Goal: Task Accomplishment & Management: Manage account settings

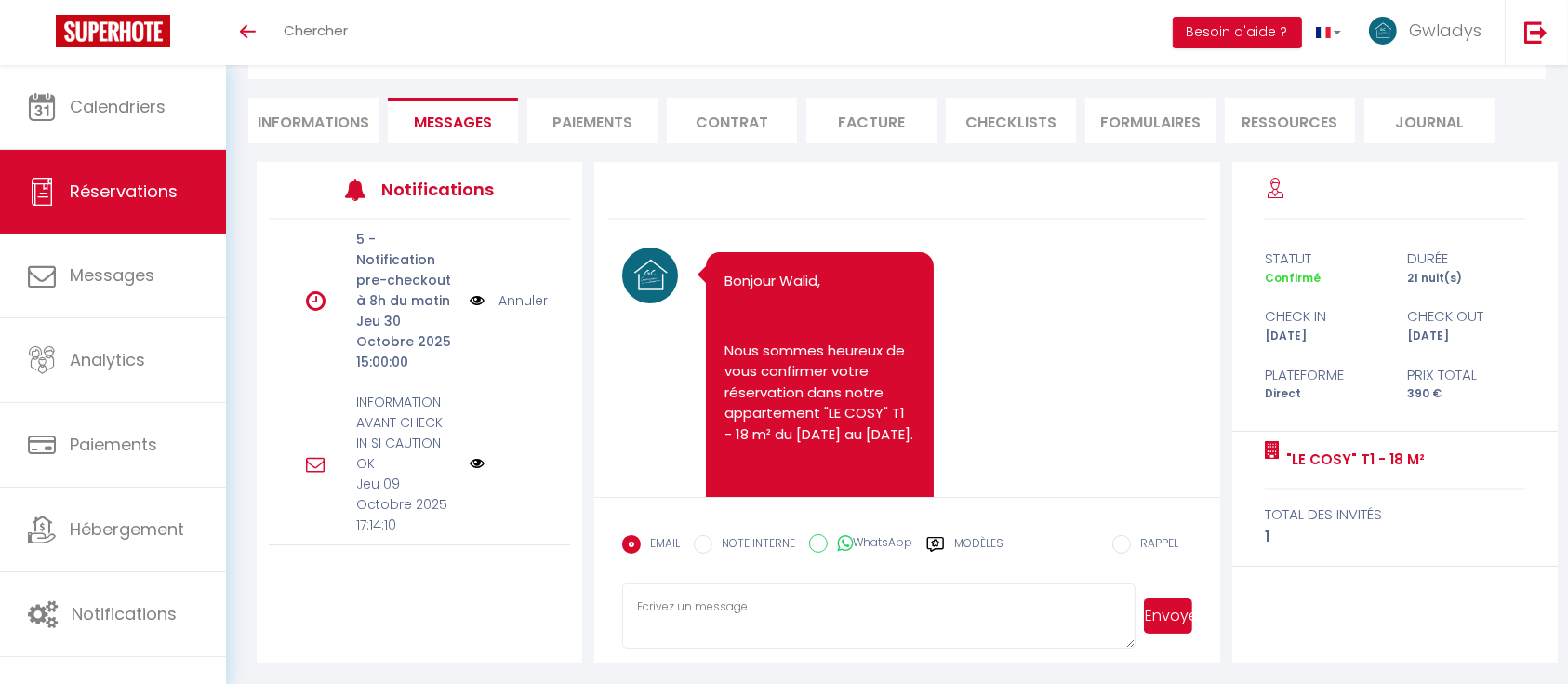
scroll to position [1645, 0]
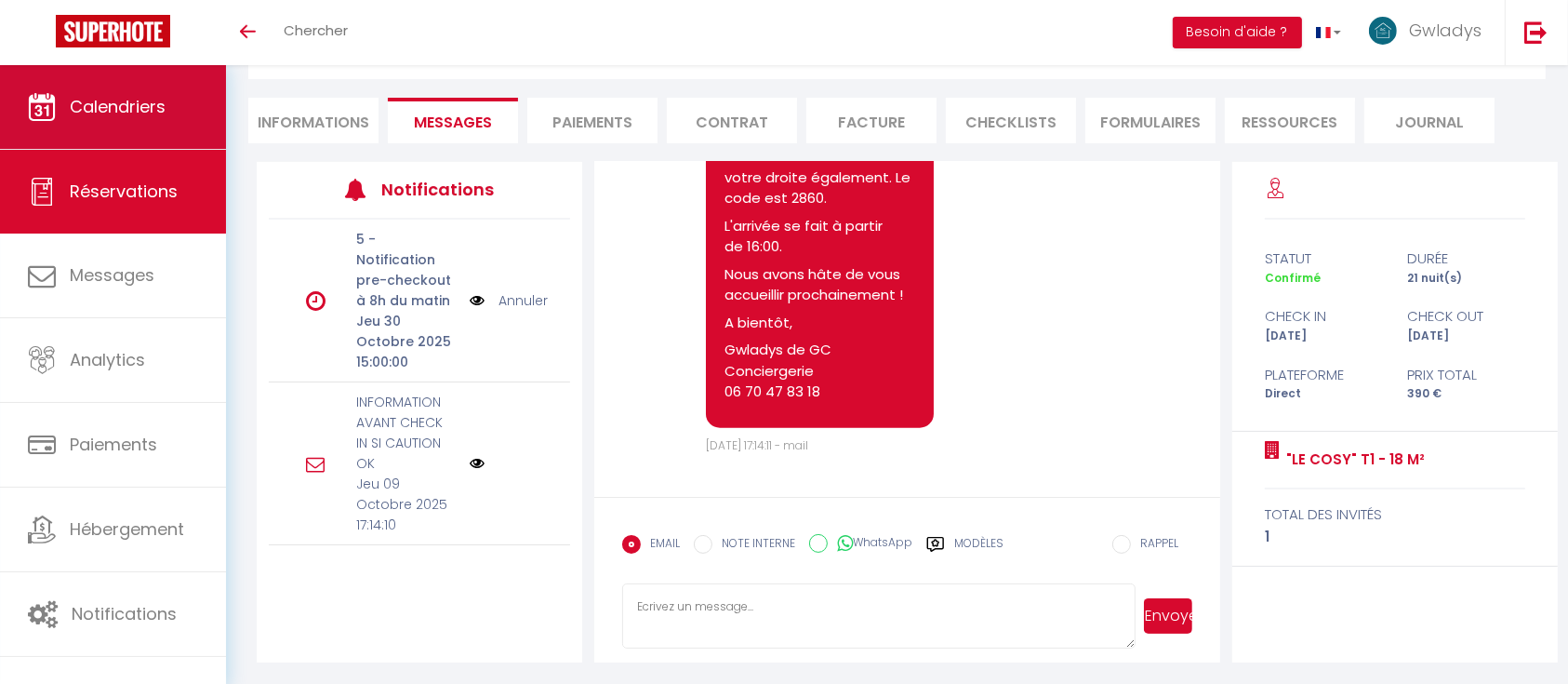
click at [124, 86] on link "Calendriers" at bounding box center [112, 108] width 226 height 84
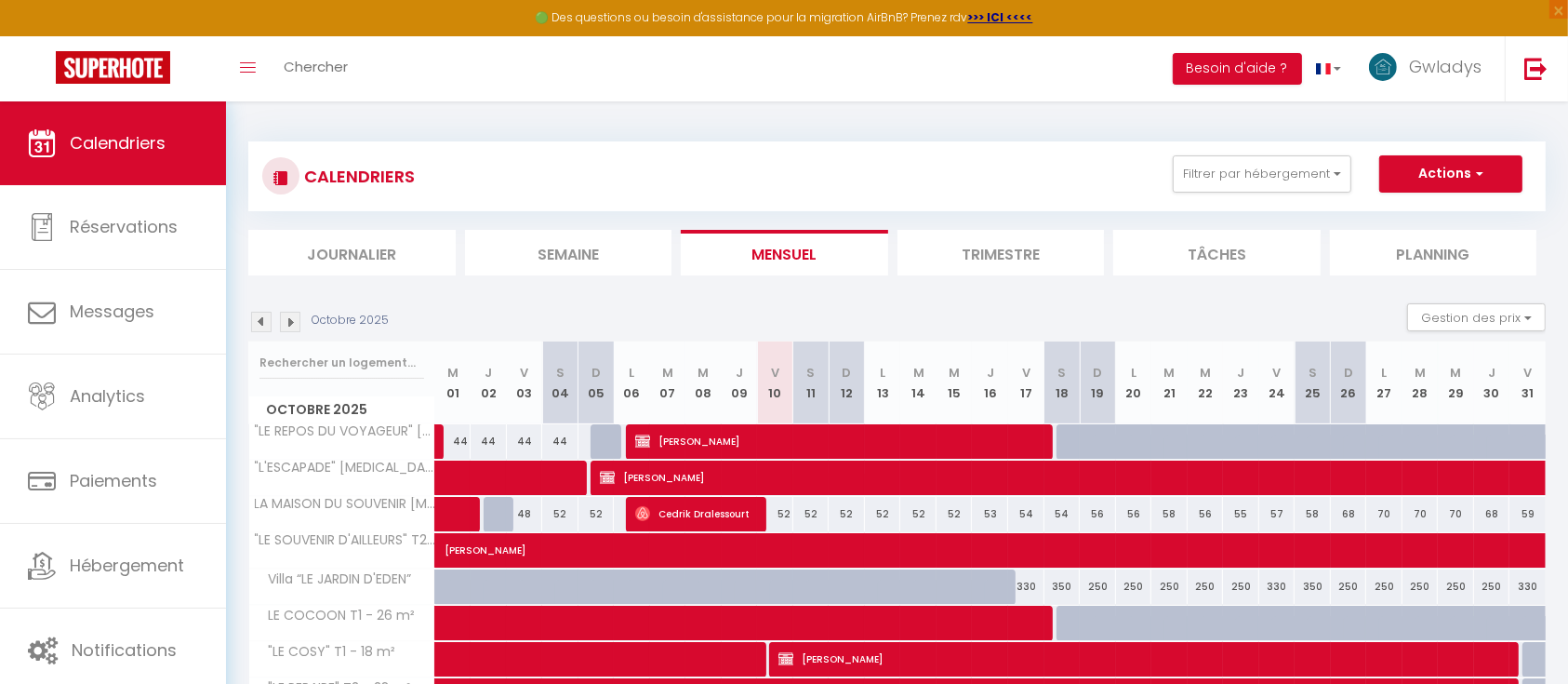
click at [257, 312] on img at bounding box center [261, 322] width 21 height 21
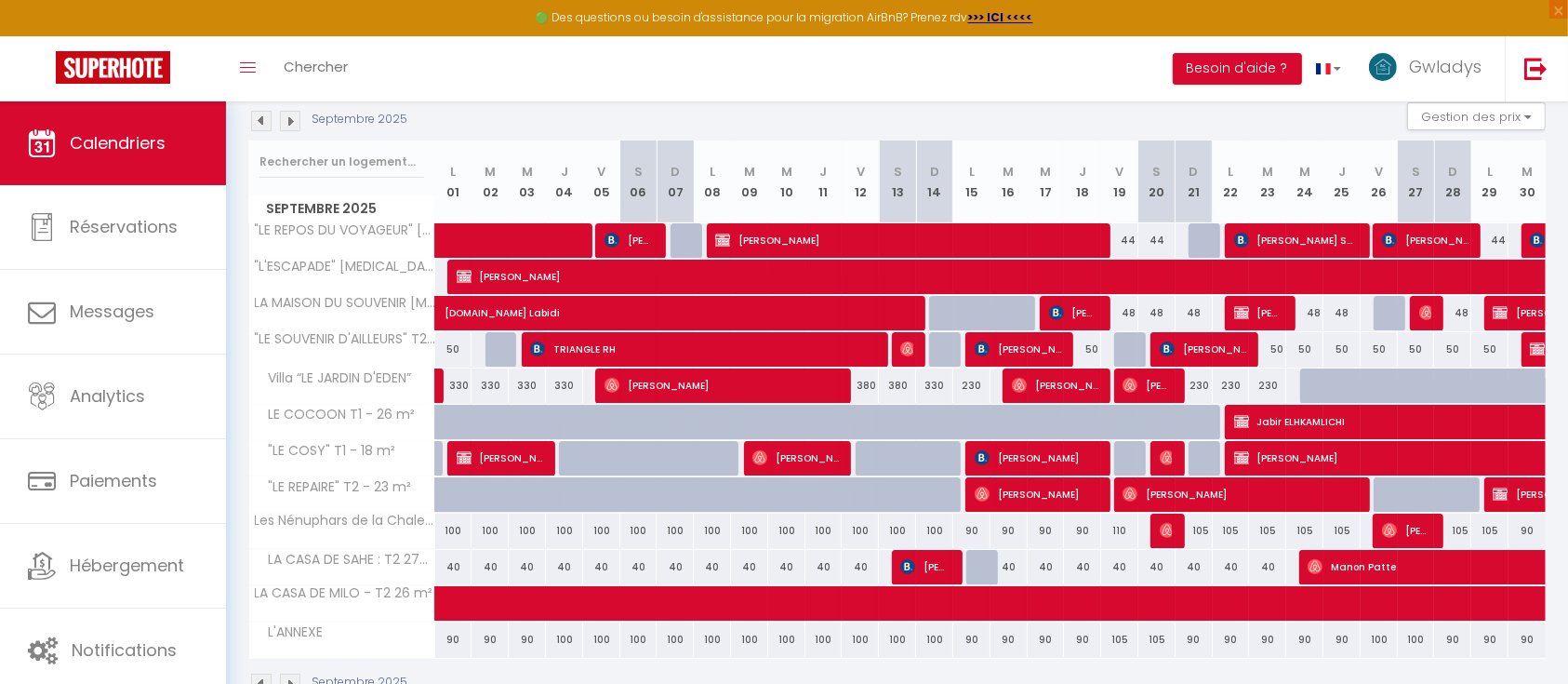
scroll to position [203, 0]
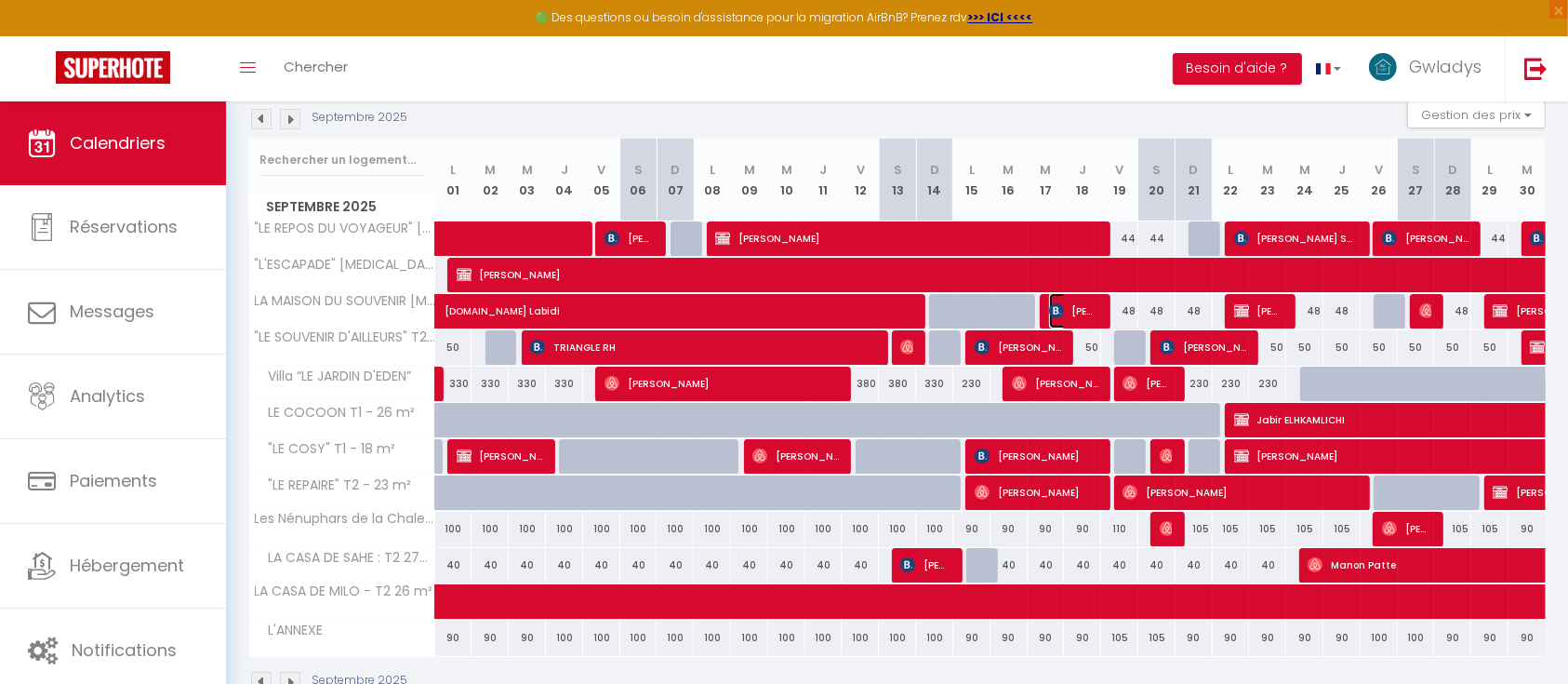
click at [1091, 317] on span "[PERSON_NAME]" at bounding box center [1073, 310] width 49 height 35
select select "OK"
select select "KO"
select select "0"
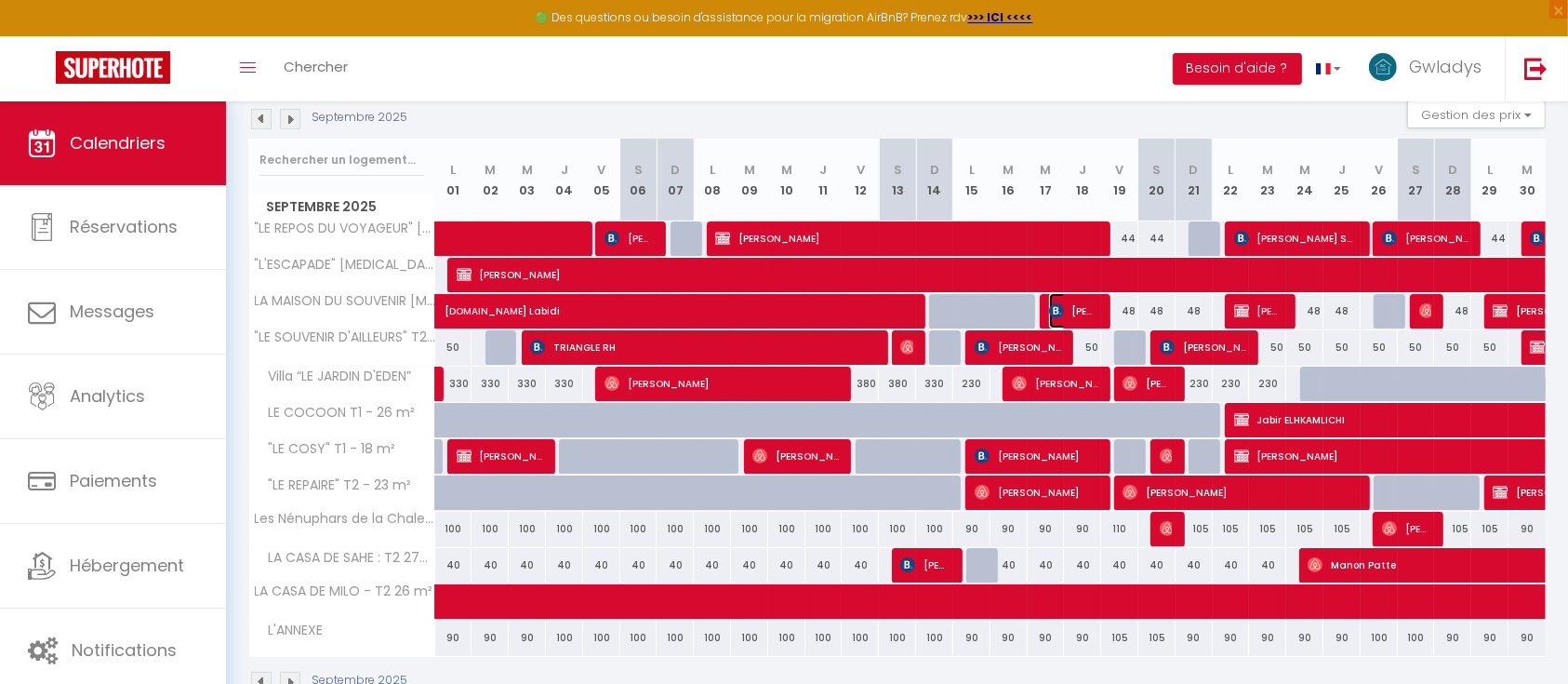
select select "1"
select select
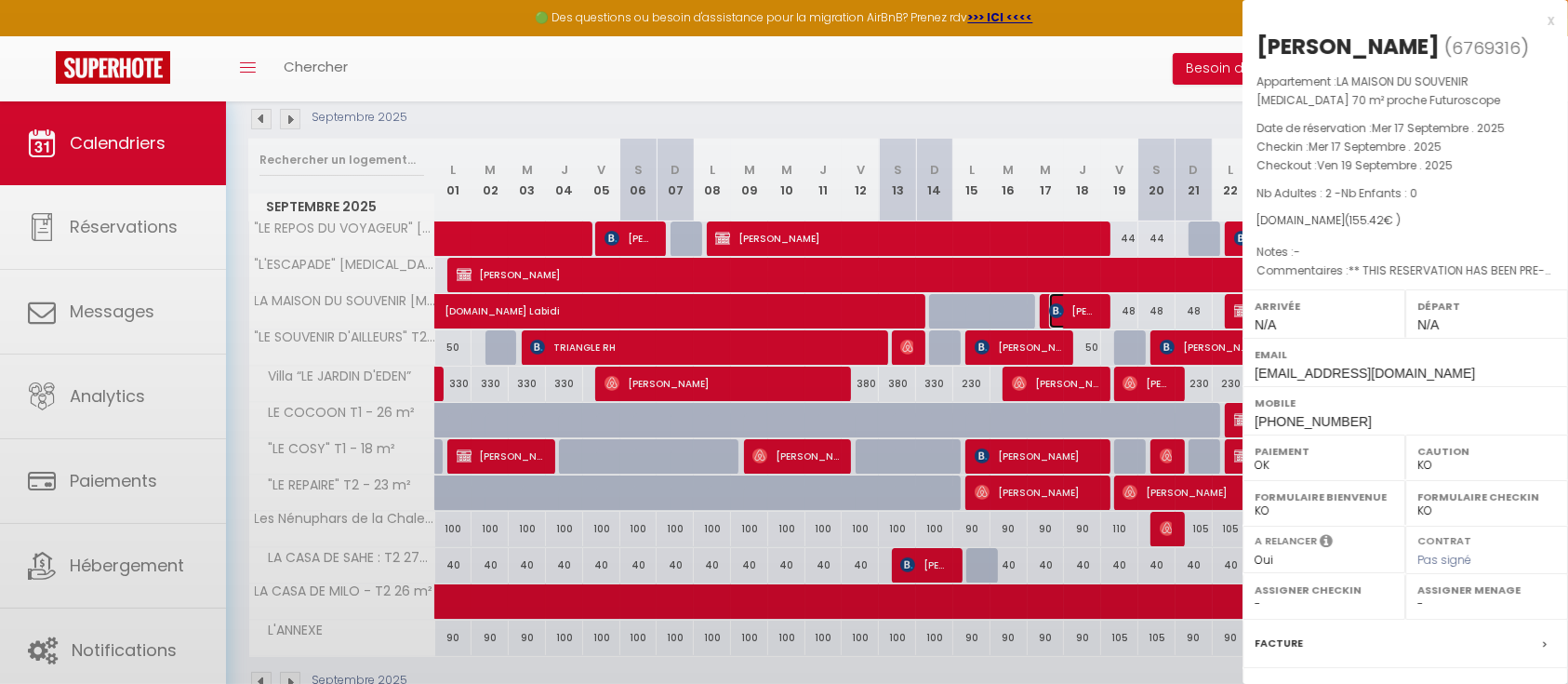
select select "27513"
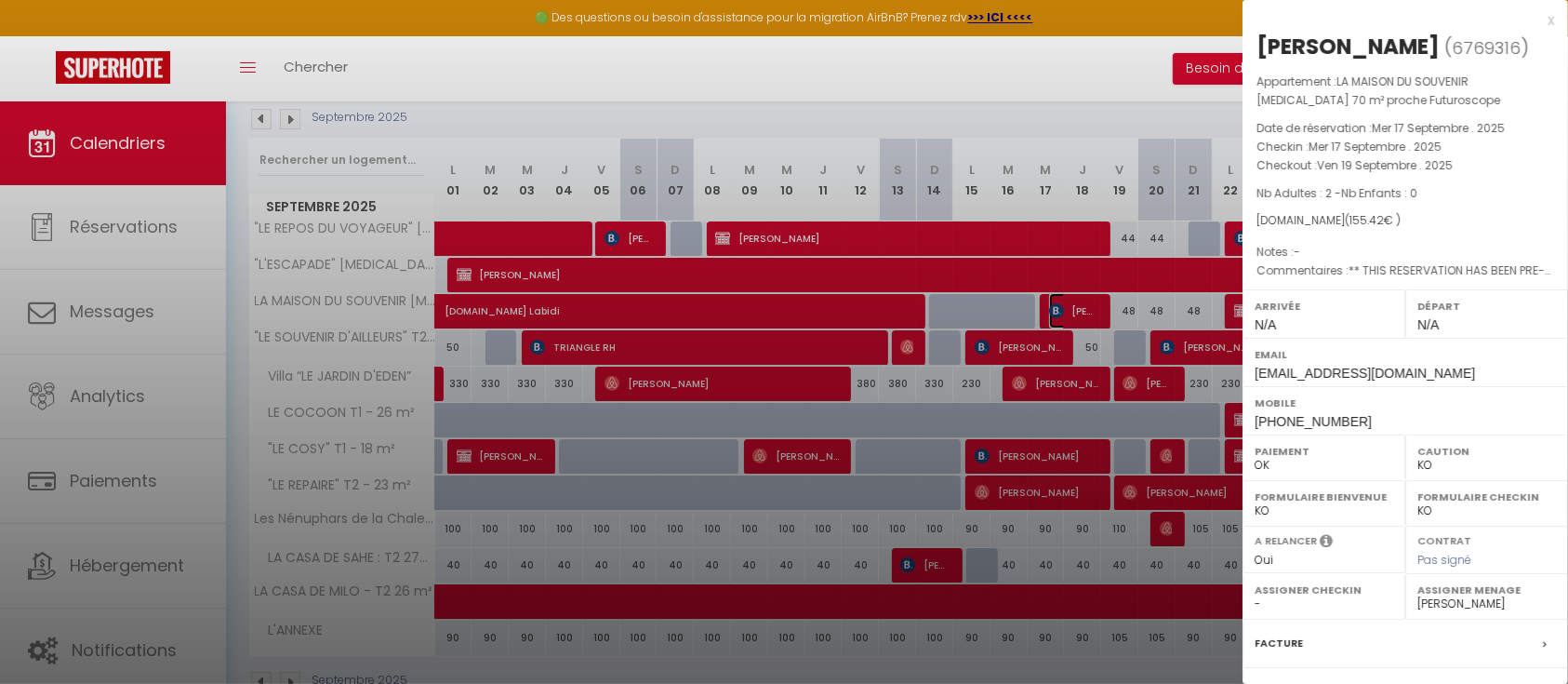
scroll to position [200, 0]
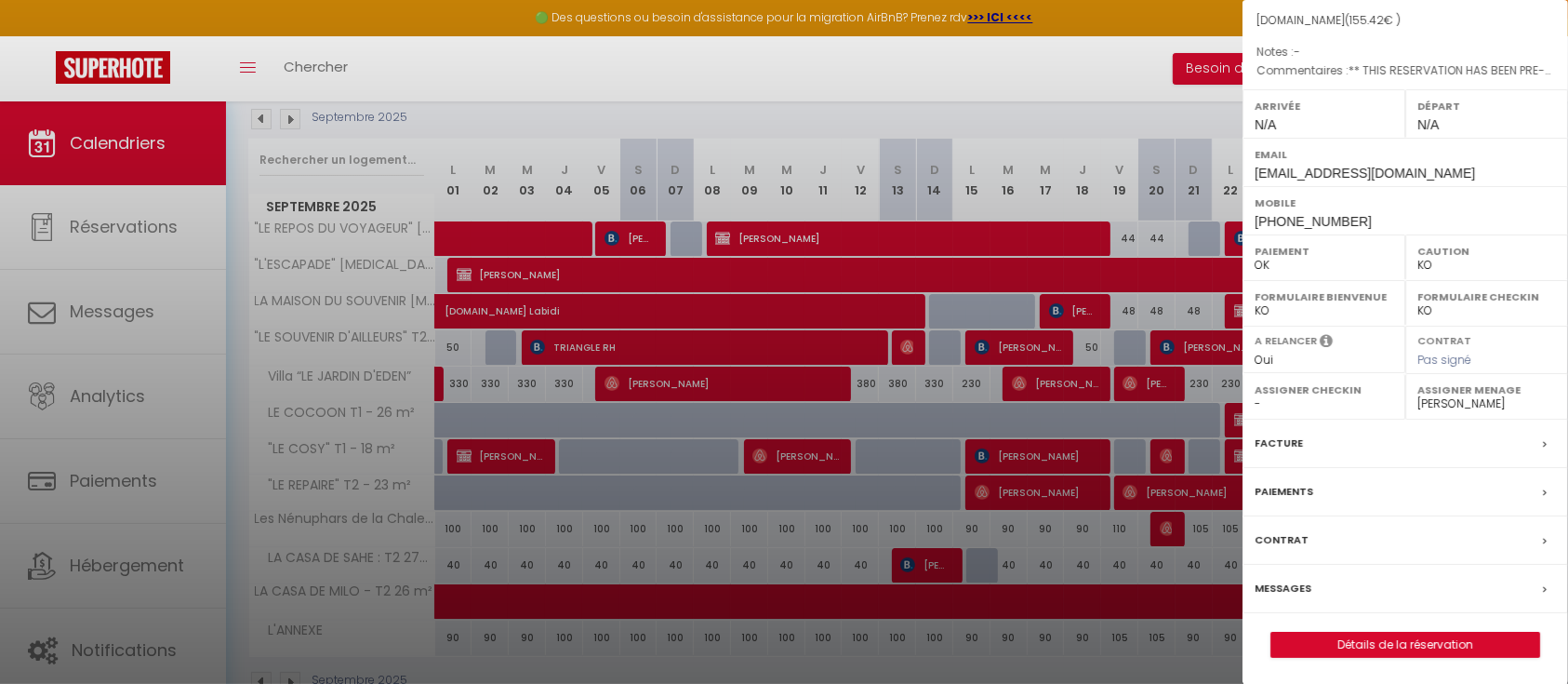
click at [1299, 444] on label "Facture" at bounding box center [1278, 443] width 48 height 20
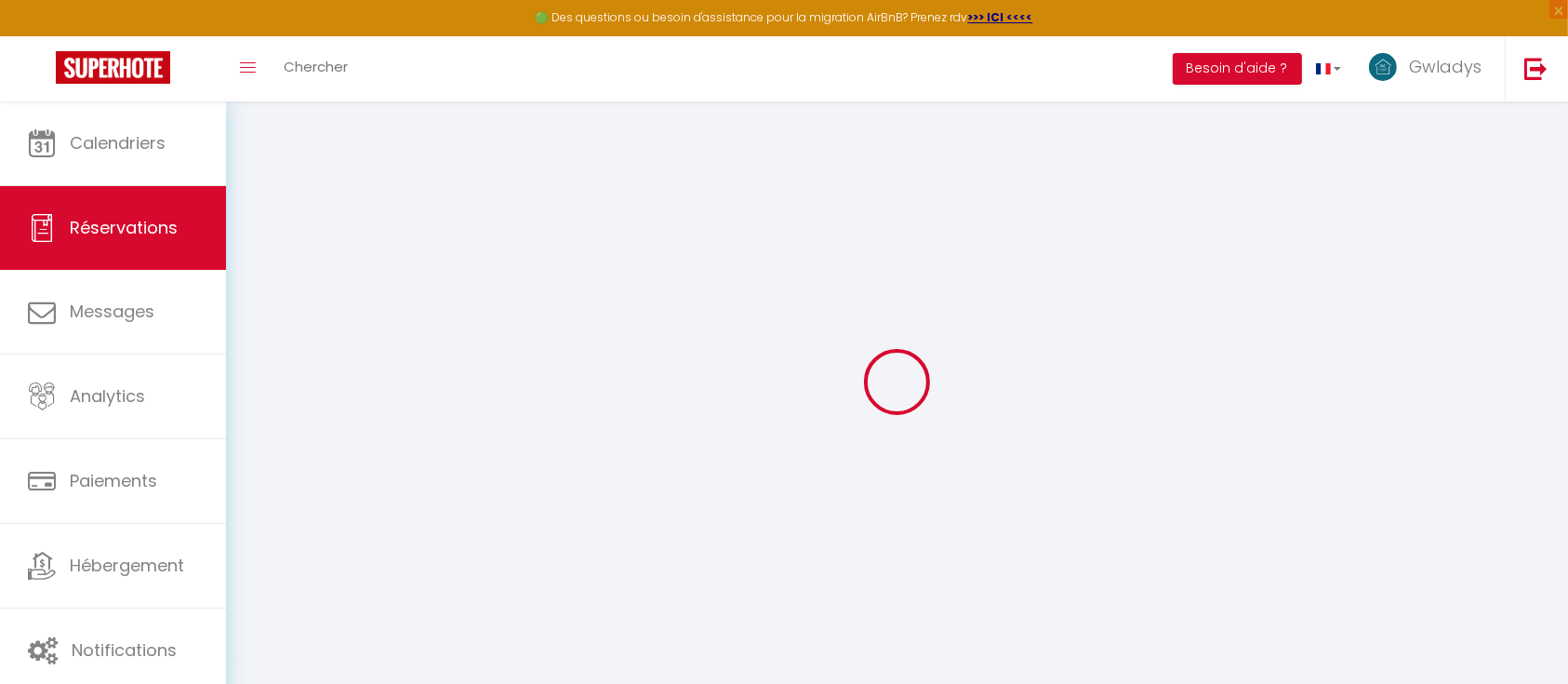
select select "service charge"
select select "taxes"
select select
checkbox input "false"
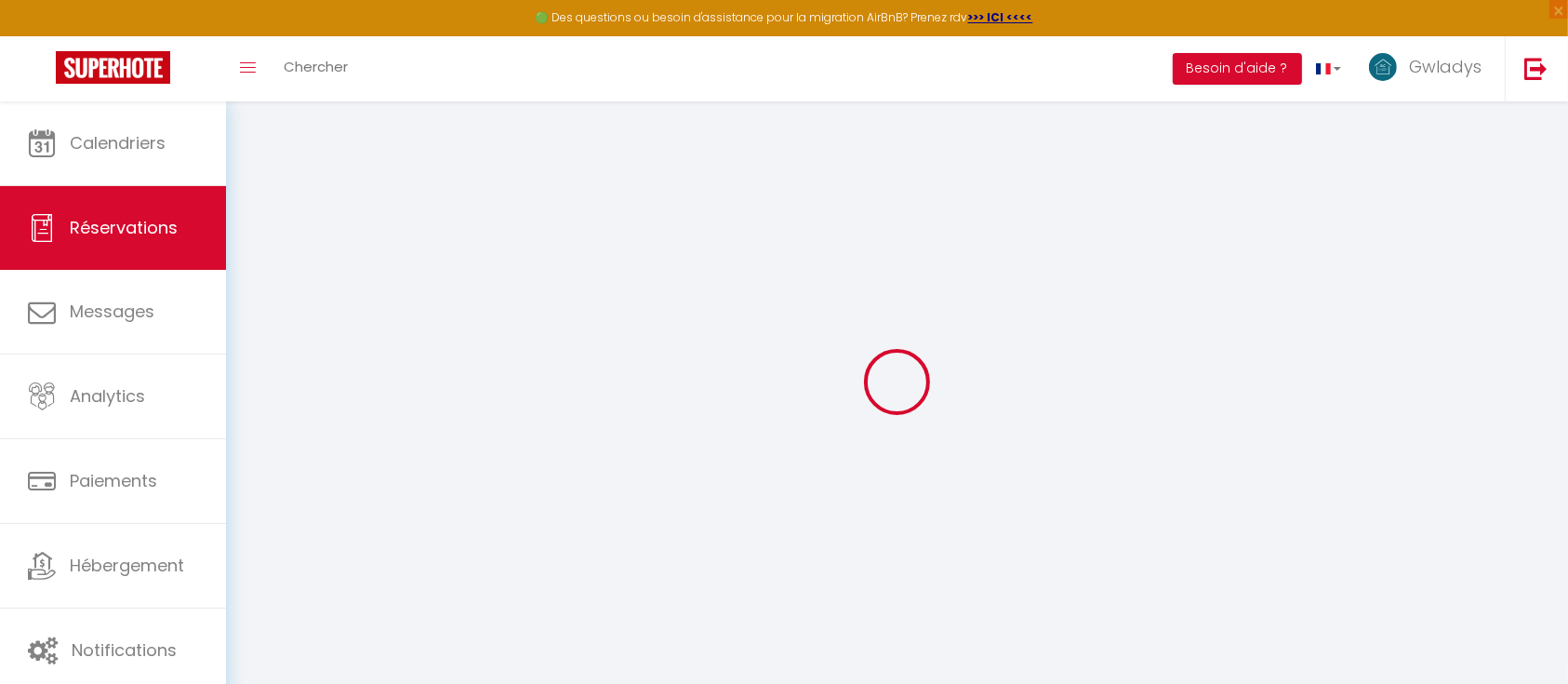
select select
checkbox input "false"
select select
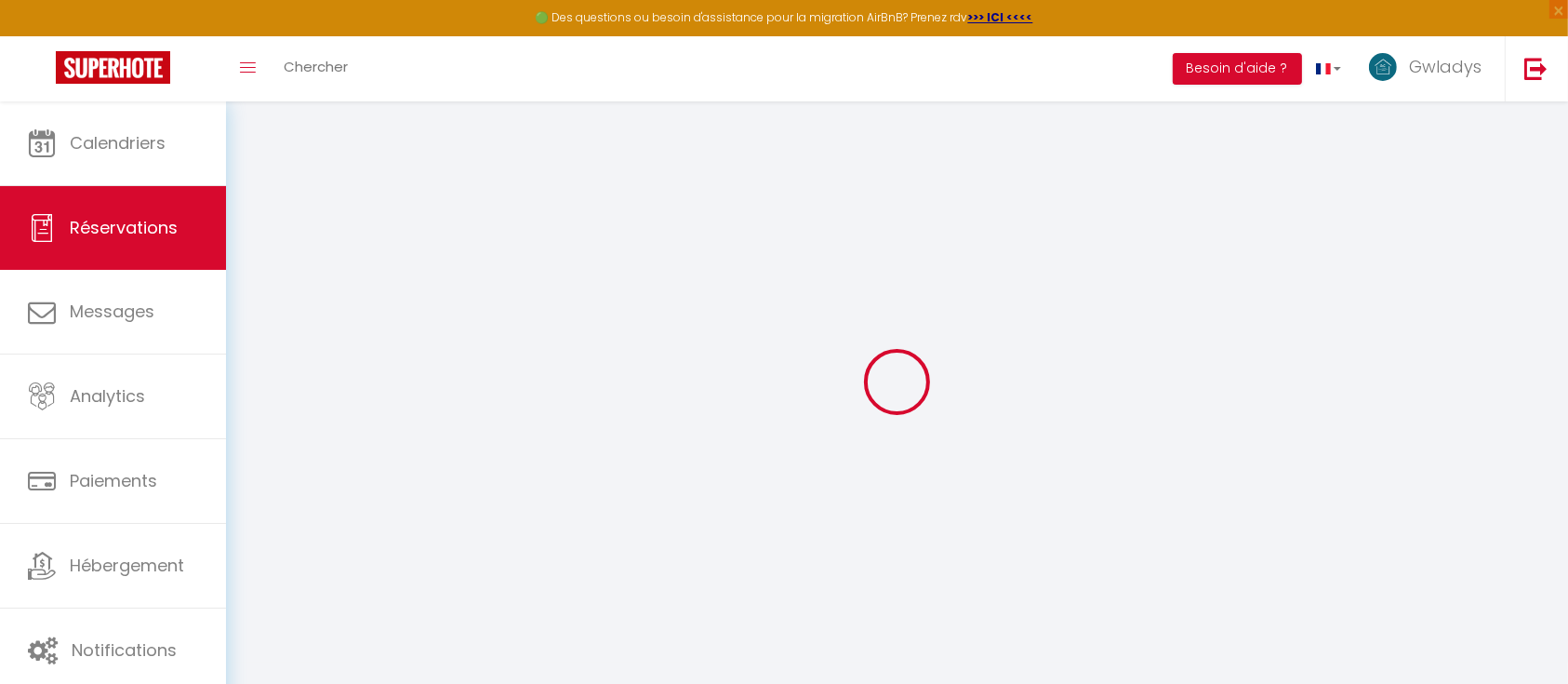
checkbox input "false"
type textarea "** THIS RESERVATION HAS BEEN PRE-PAID ** Je voyage pour affaires et il est poss…"
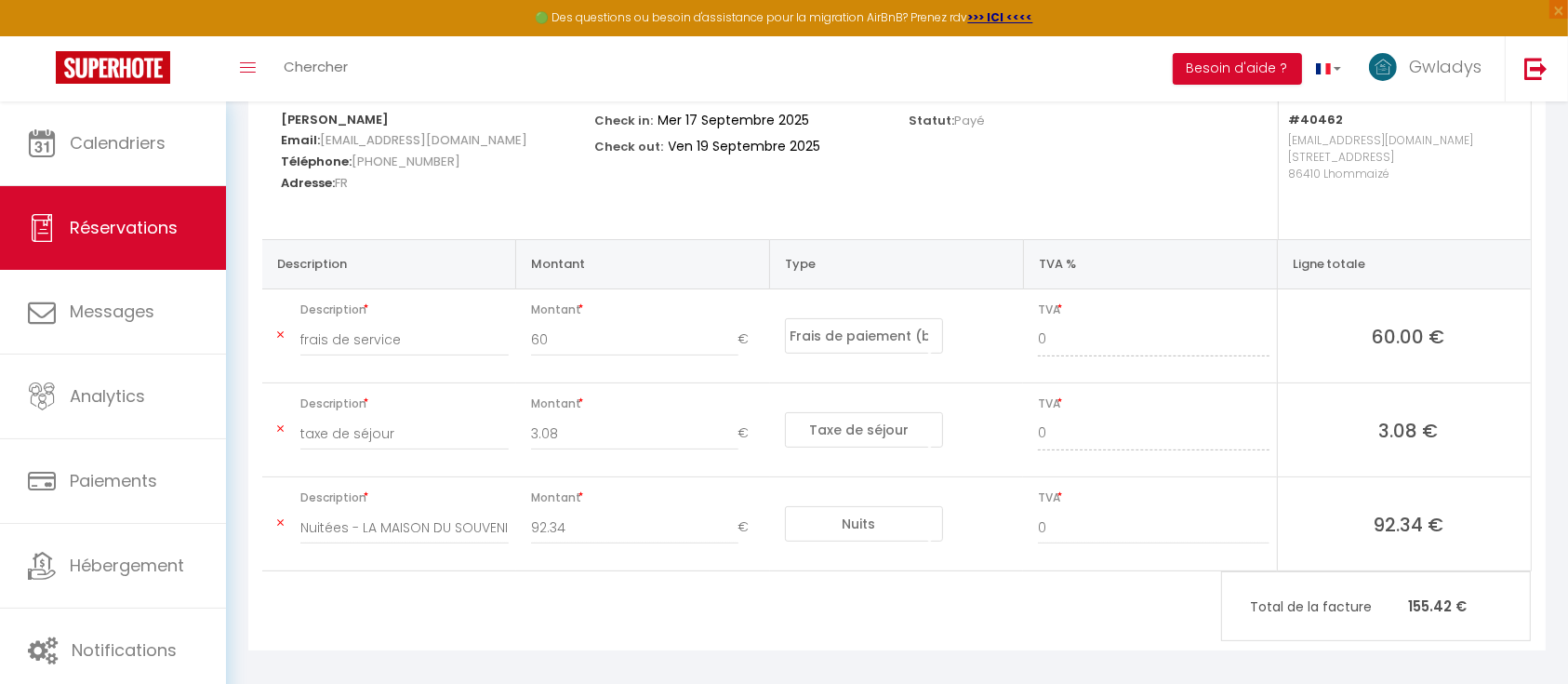
scroll to position [267, 0]
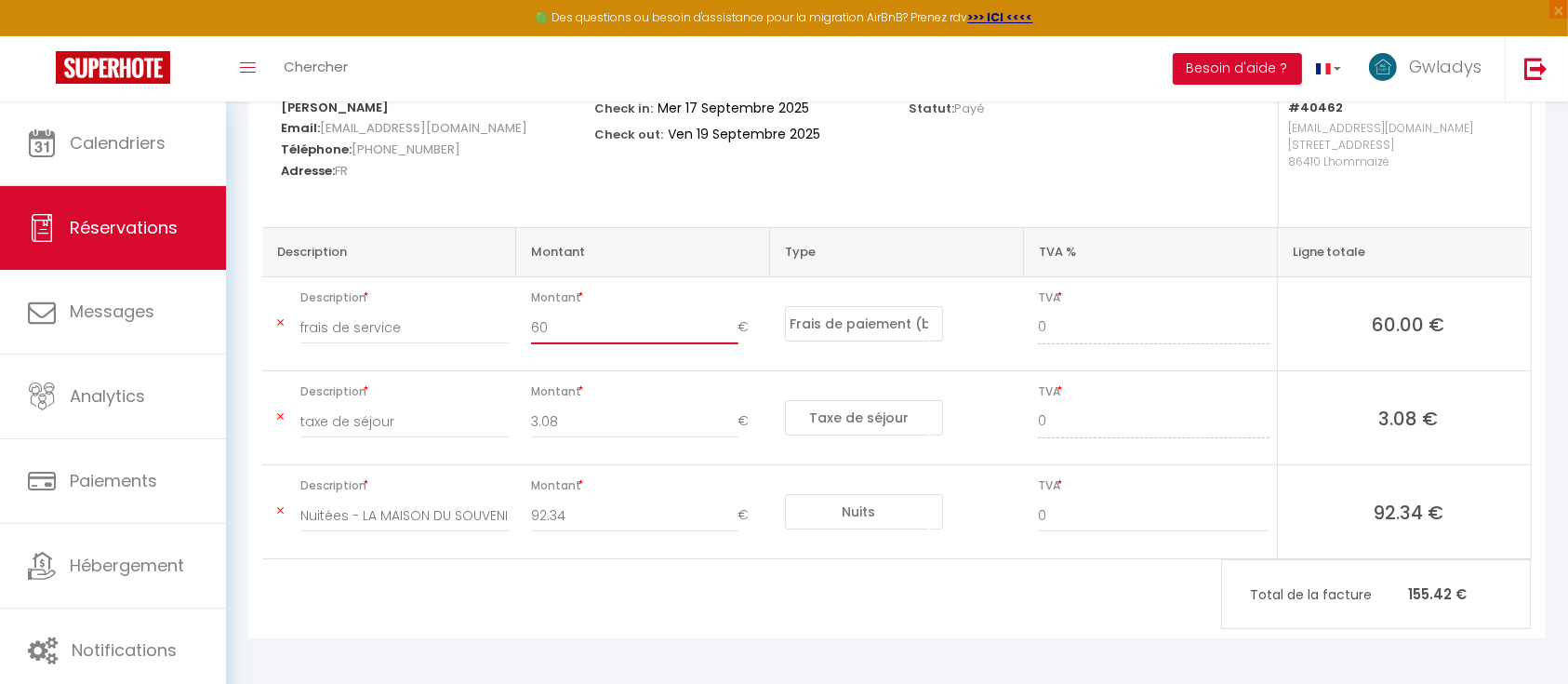
drag, startPoint x: 564, startPoint y: 331, endPoint x: 516, endPoint y: 331, distance: 48.0
click at [516, 331] on td "Montant 60 €" at bounding box center [644, 324] width 254 height 94
type input "40"
click at [537, 514] on input "92.34" at bounding box center [635, 516] width 207 height 33
click at [537, 514] on input "2.34" at bounding box center [635, 516] width 207 height 33
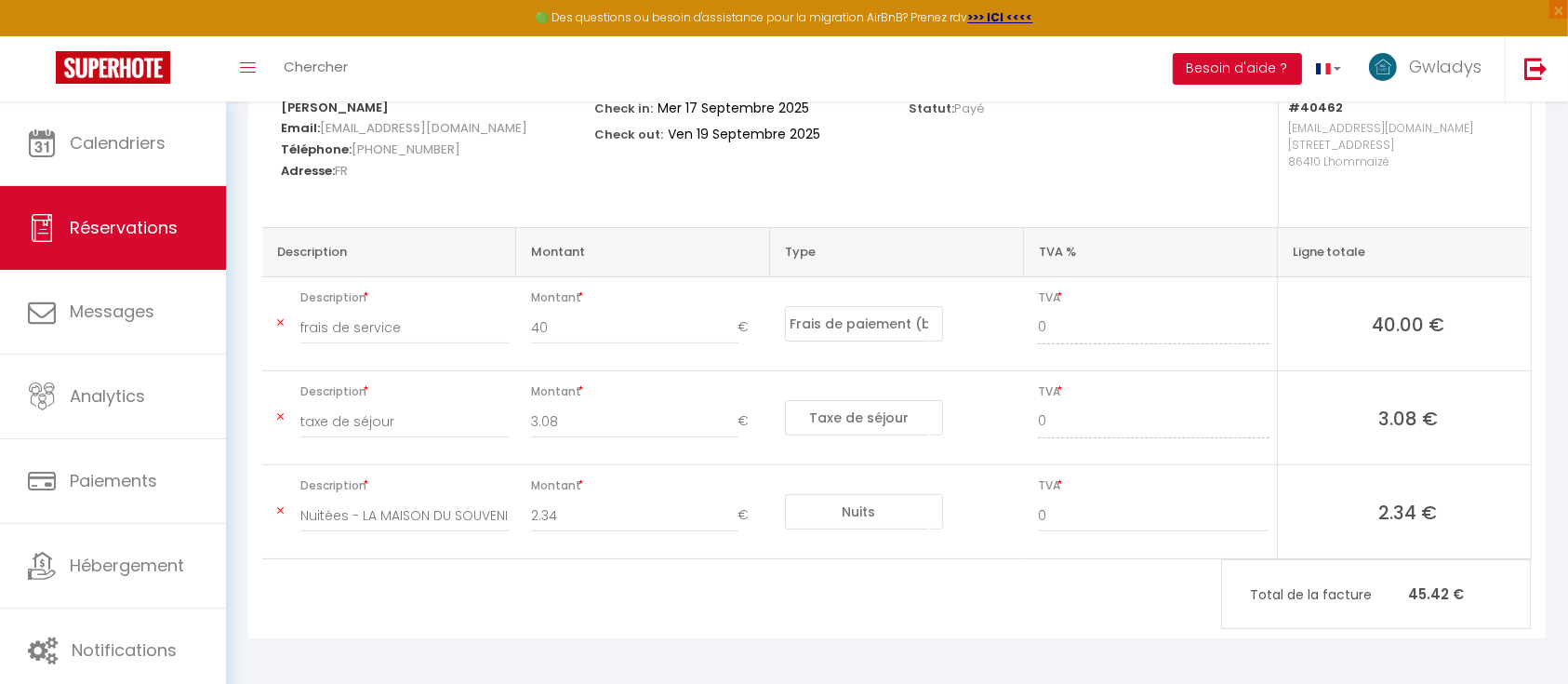
click at [529, 518] on div "2.34 €" at bounding box center [647, 524] width 255 height 52
click at [531, 518] on input "2.34" at bounding box center [635, 516] width 207 height 33
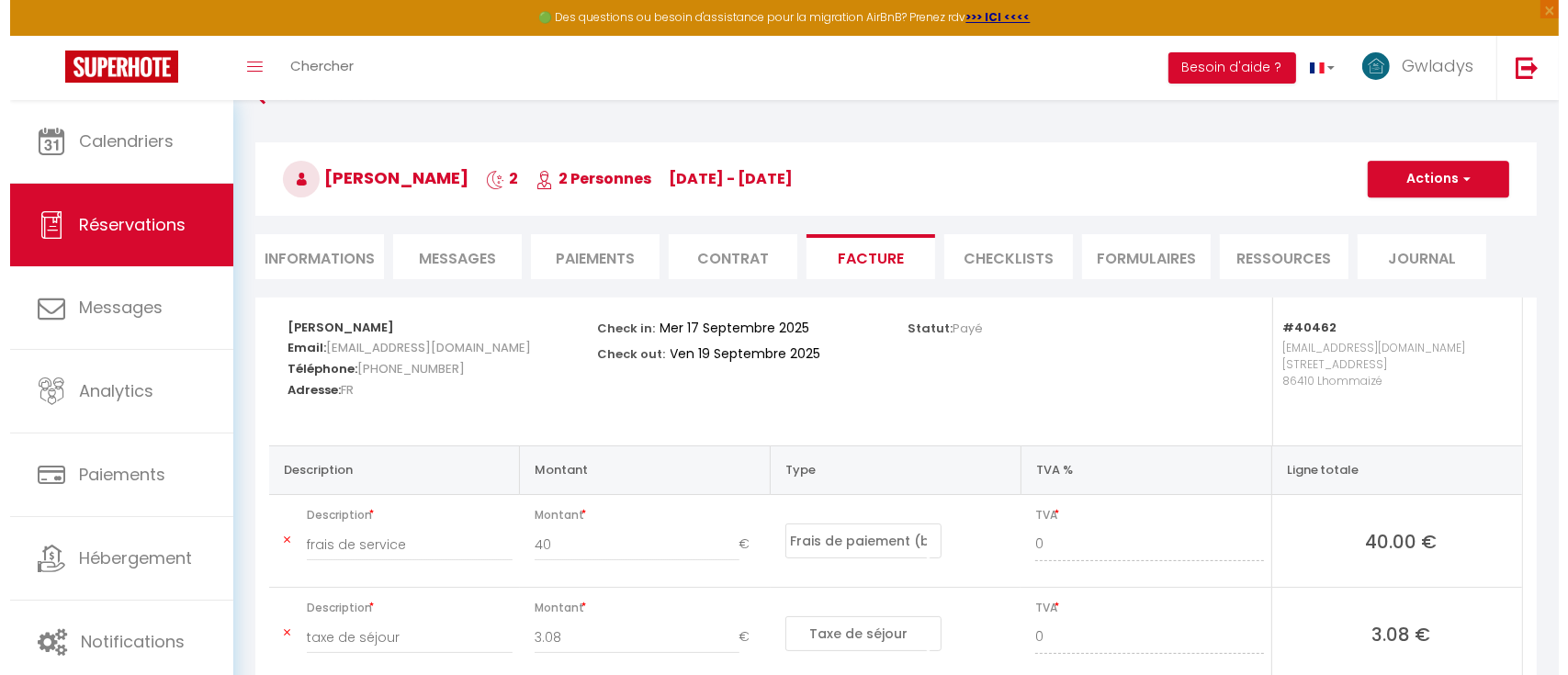
scroll to position [41, 0]
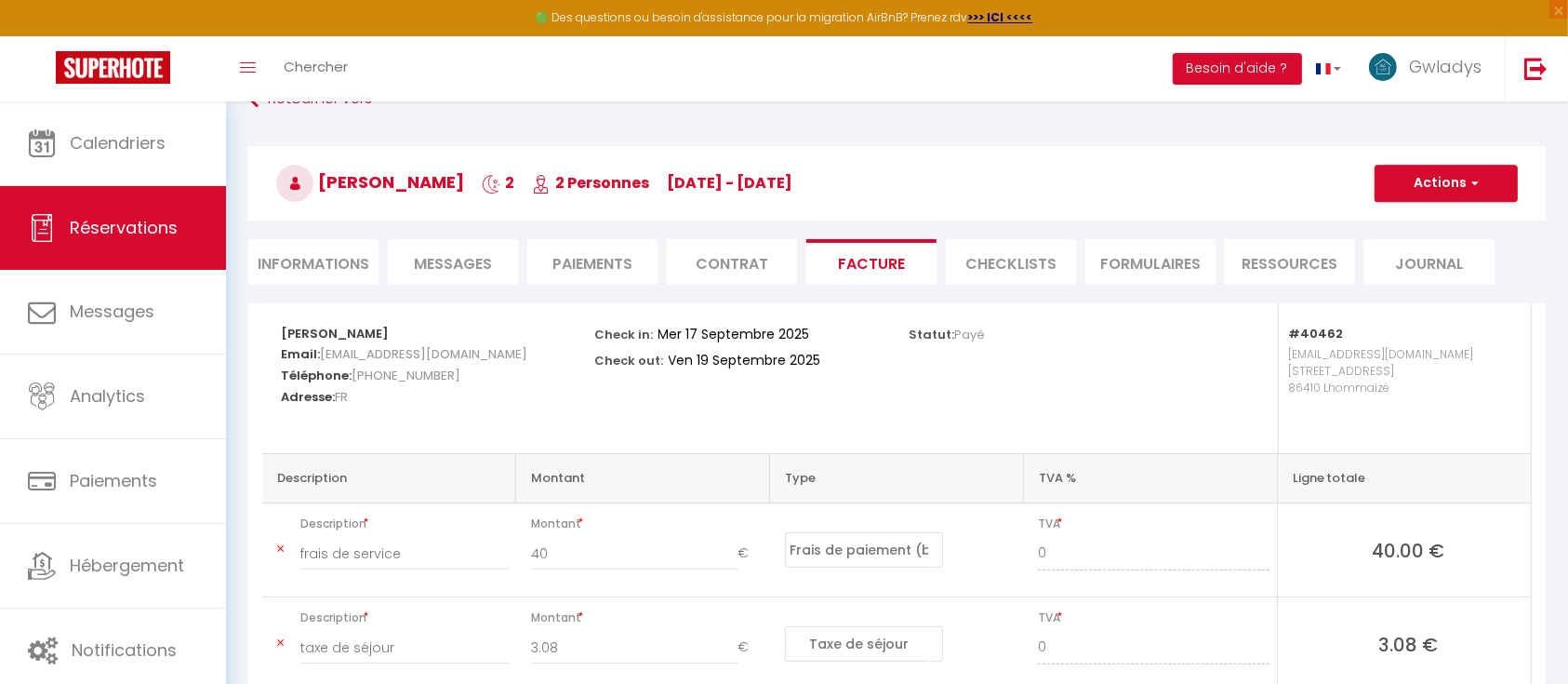
type input "112.34"
click at [1430, 175] on button "Actions" at bounding box center [1446, 183] width 143 height 37
click at [1419, 269] on link "Envoyer la facture" at bounding box center [1432, 272] width 157 height 24
type input "[EMAIL_ADDRESS][DOMAIN_NAME]"
select select "fr"
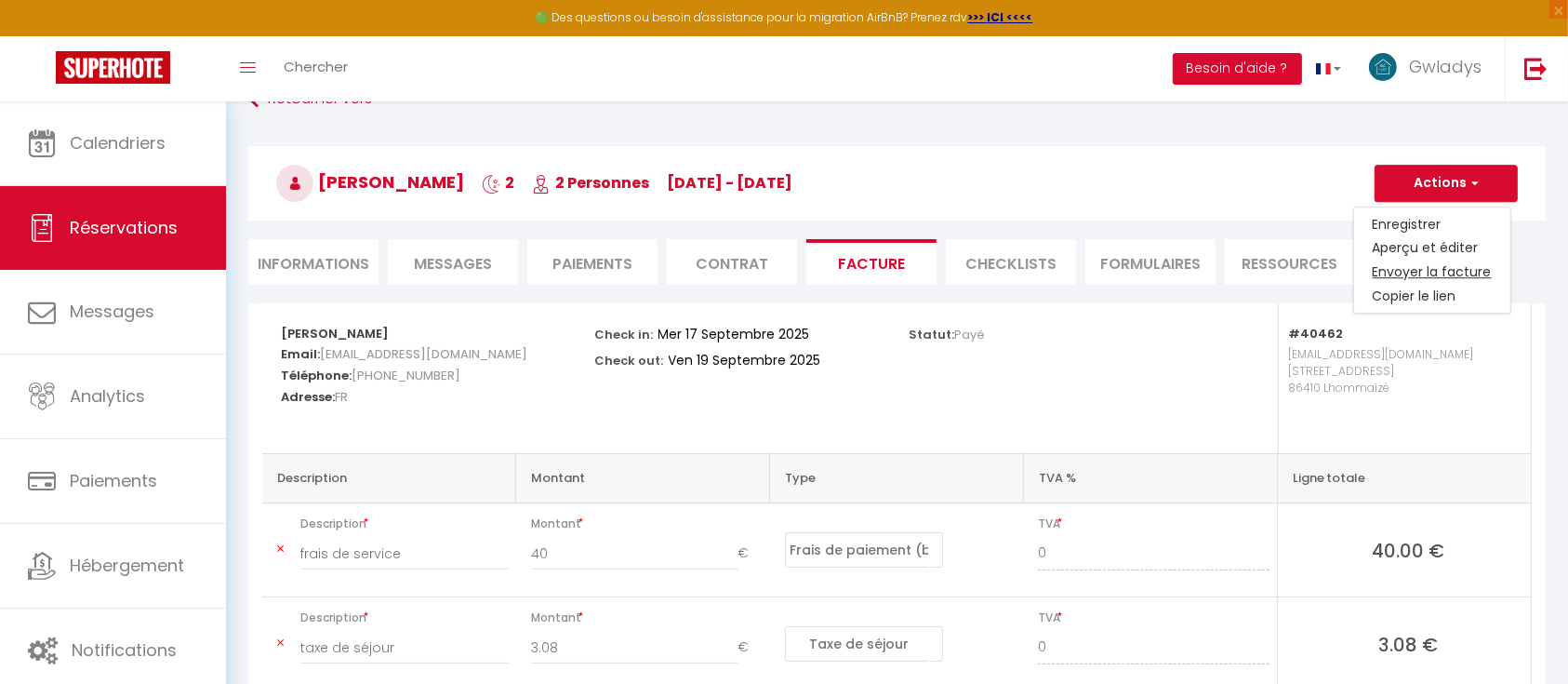
type input "Votre facture 6769316 - LA MAISON DU SOUVENIR [MEDICAL_DATA] 70 m² proche Futur…"
type textarea "Bonjour, Voici le lien pour télécharger votre facture : [URL][DOMAIN_NAME] Déta…"
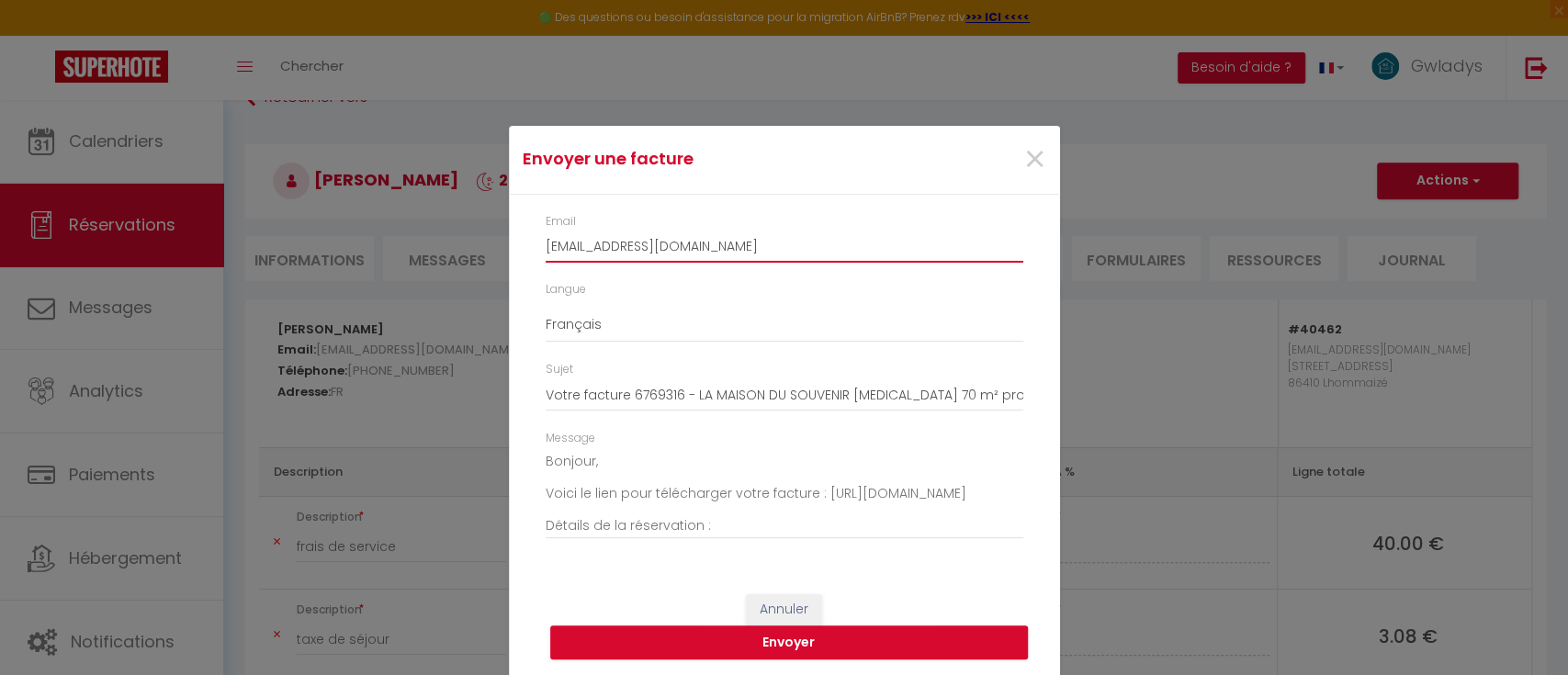
click at [768, 253] on input "[EMAIL_ADDRESS][DOMAIN_NAME]" at bounding box center [784, 246] width 477 height 33
drag, startPoint x: 768, startPoint y: 253, endPoint x: 515, endPoint y: 243, distance: 253.2
click at [515, 243] on div "Email [EMAIL_ADDRESS][DOMAIN_NAME] Langue Anglais Français Espagnol Portugais S…" at bounding box center [784, 386] width 551 height 382
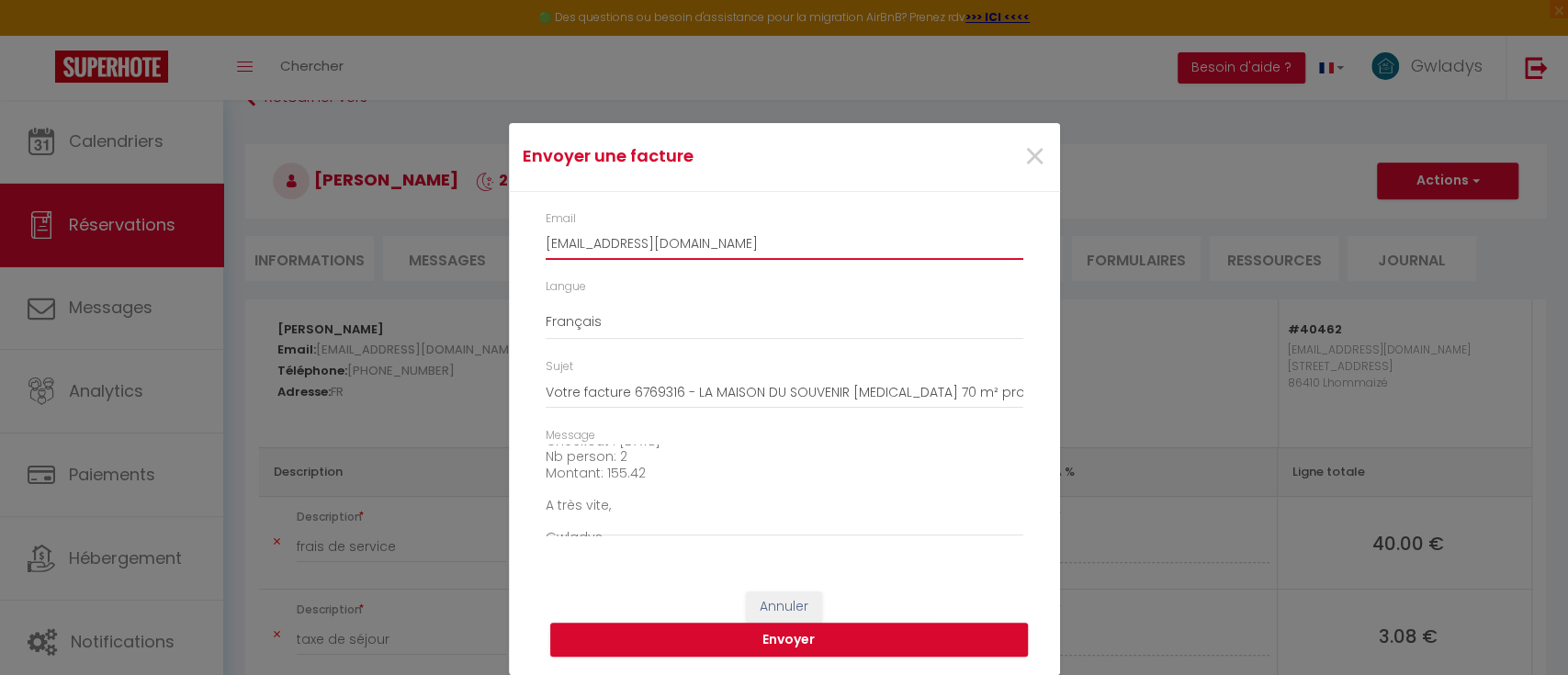
scroll to position [209, 0]
type input "[EMAIL_ADDRESS][DOMAIN_NAME]"
click at [763, 633] on button "Envoyer" at bounding box center [789, 640] width 477 height 35
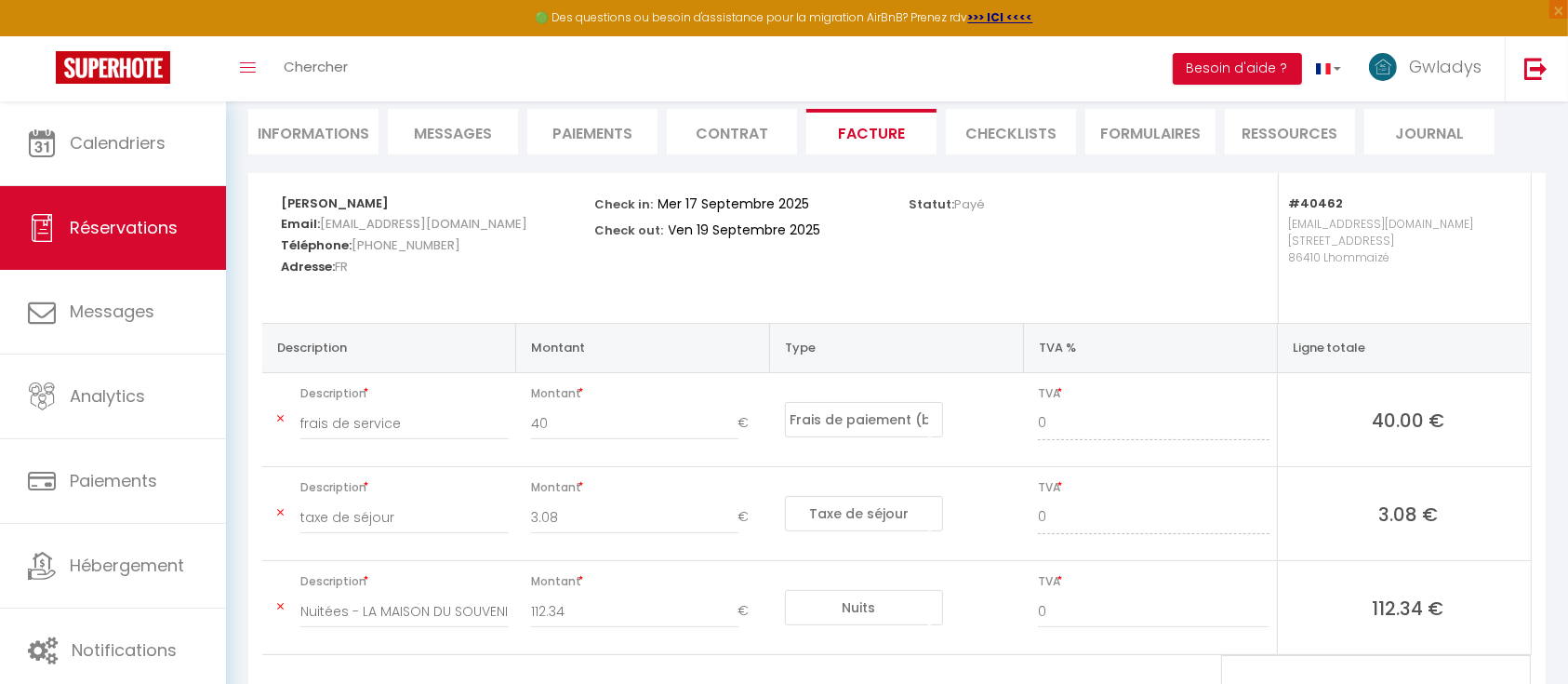
scroll to position [0, 0]
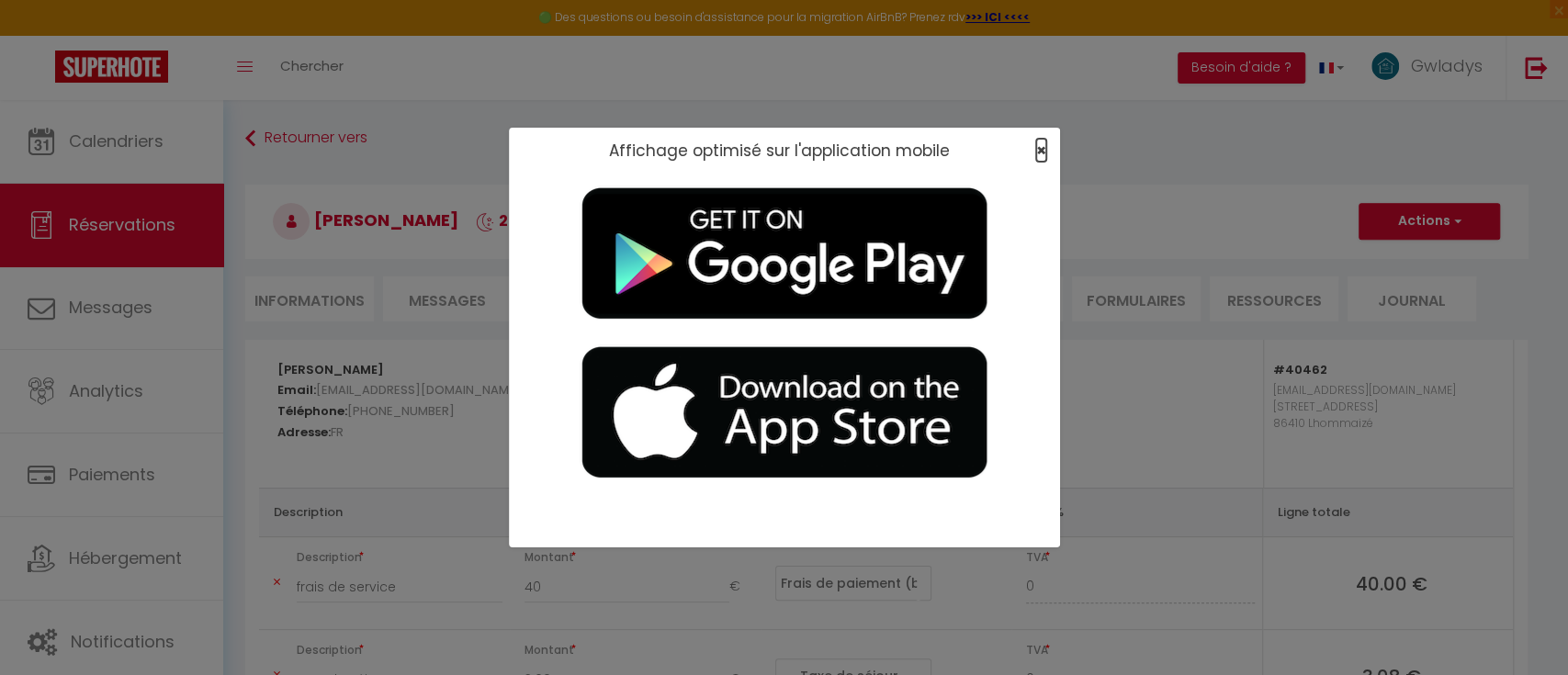
click at [1036, 148] on span "×" at bounding box center [1041, 151] width 10 height 23
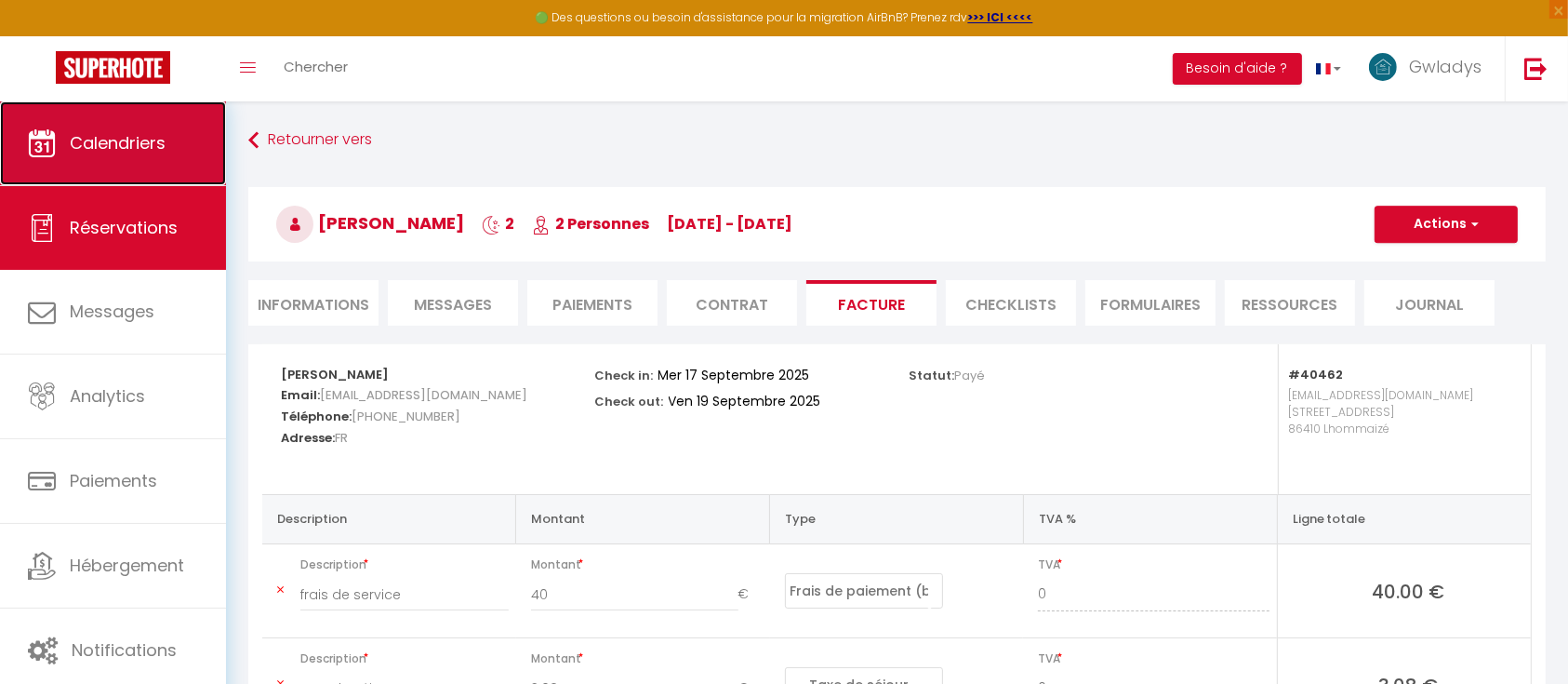
click at [82, 134] on span "Calendriers" at bounding box center [117, 143] width 96 height 23
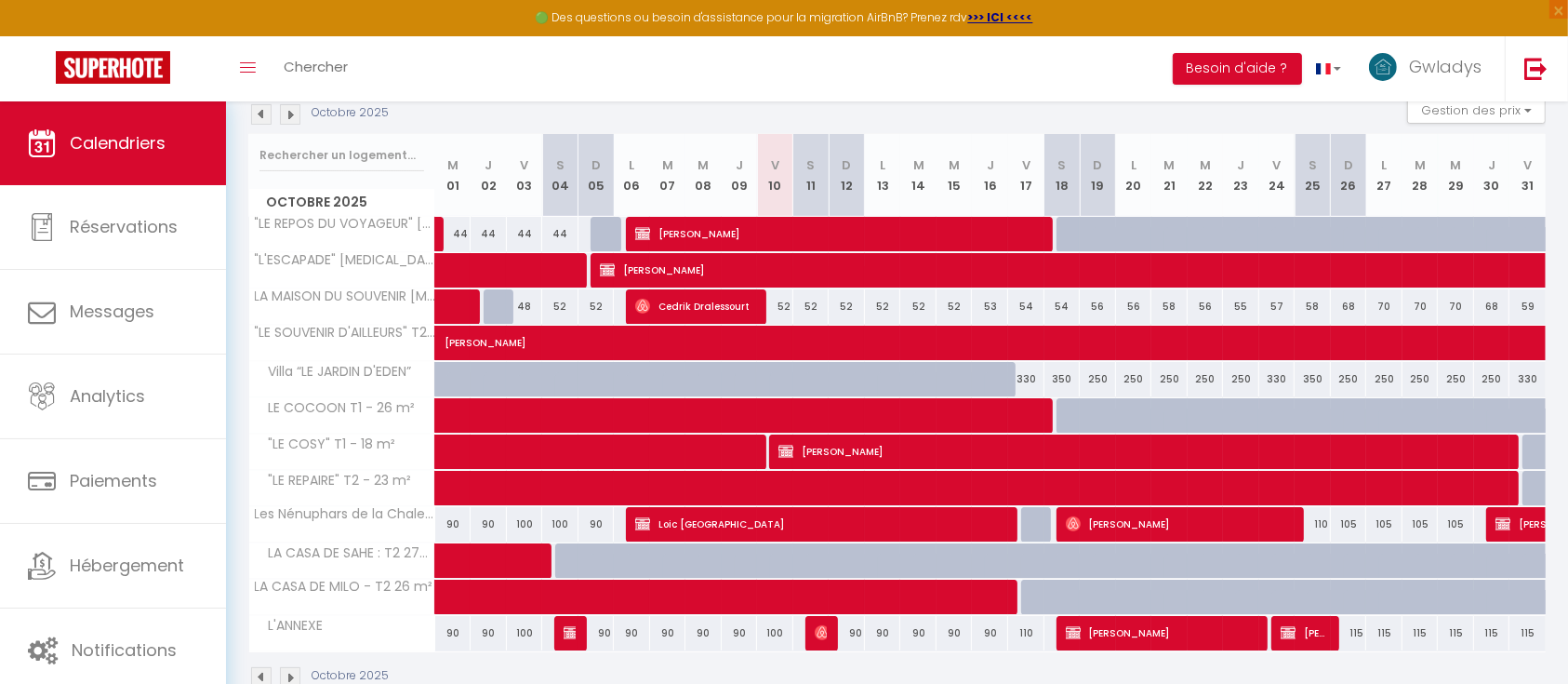
scroll to position [251, 0]
